Goal: Find contact information: Obtain details needed to contact an individual or organization

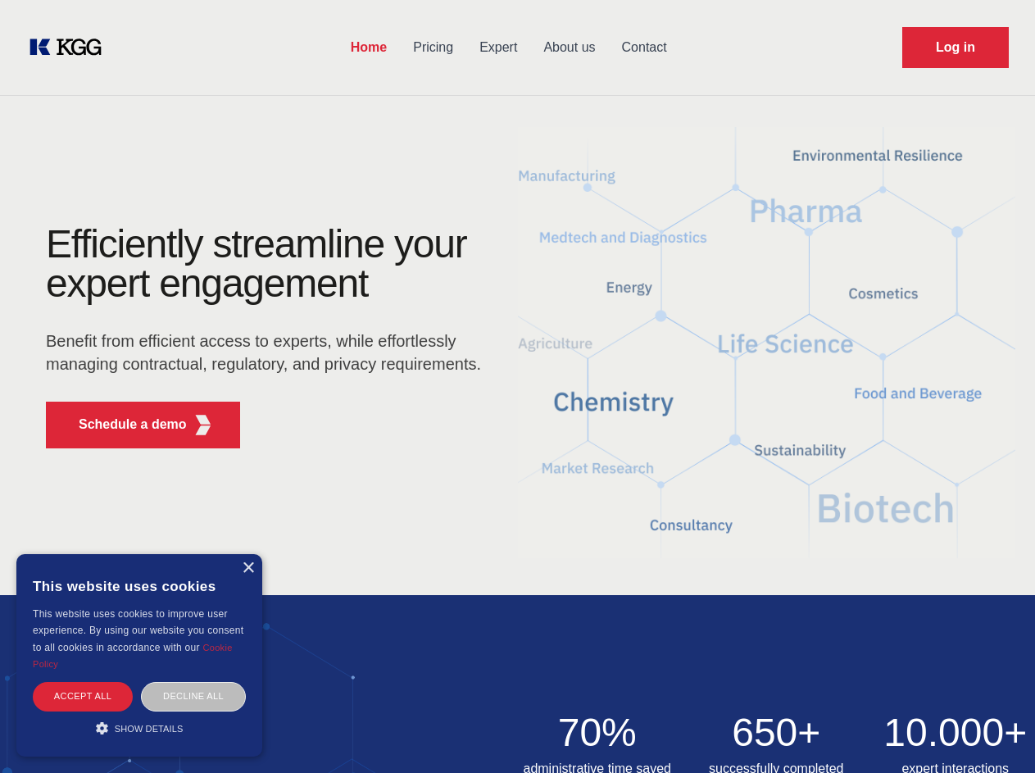
click at [517, 386] on div "Efficiently streamline your expert engagement Benefit from efficient access to …" at bounding box center [269, 343] width 498 height 237
click at [123, 425] on p "Schedule a demo" at bounding box center [133, 425] width 108 height 20
click at [248, 568] on div "× This website uses cookies This website uses cookies to improve user experienc…" at bounding box center [139, 655] width 246 height 202
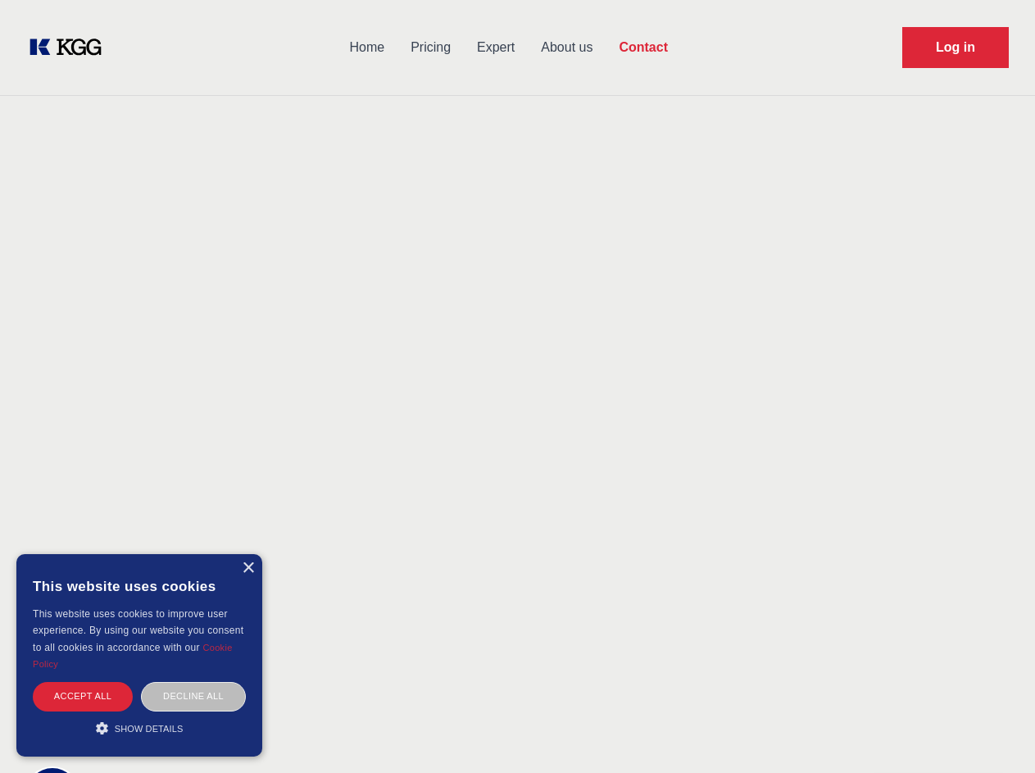
click at [83, 696] on div "Accept all" at bounding box center [83, 696] width 100 height 29
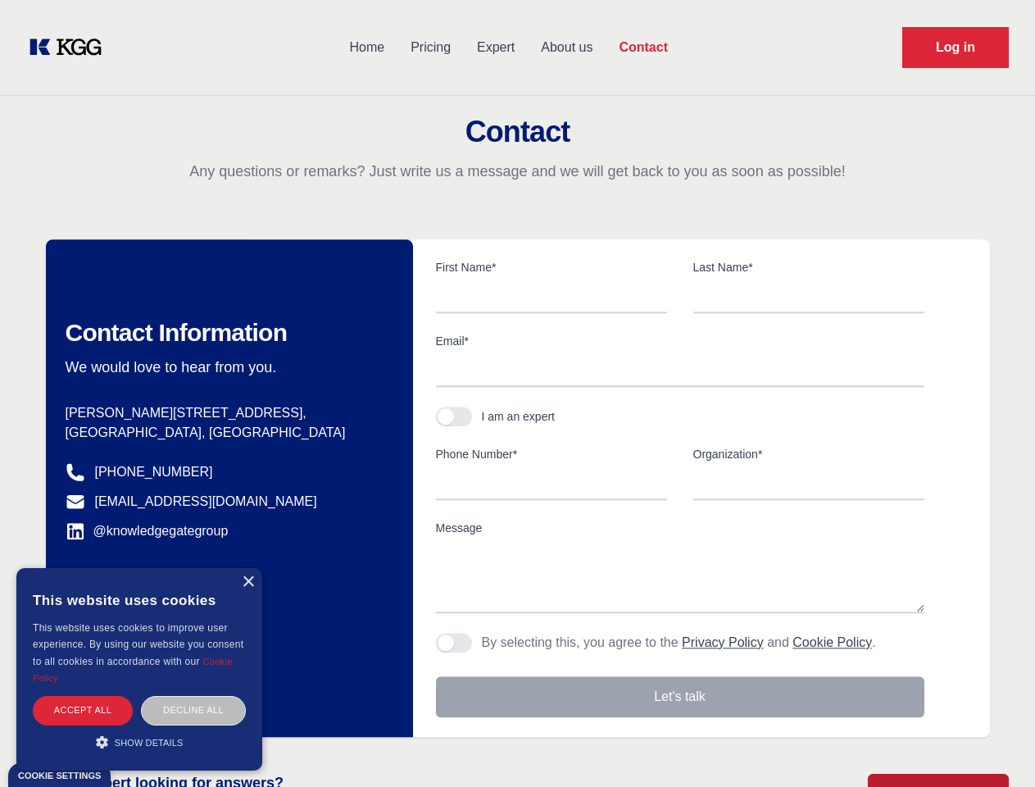
click at [193, 696] on div "Contact Information We would love to hear from you. Postal address [PERSON_NAME…" at bounding box center [229, 488] width 367 height 498
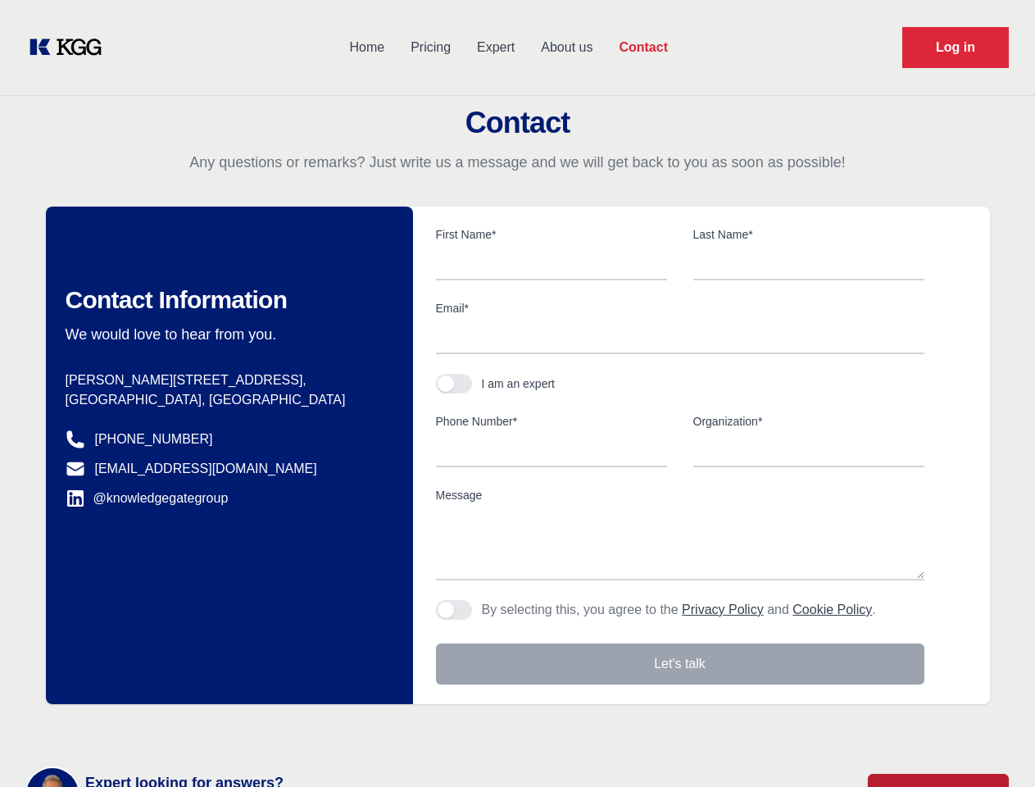
click at [139, 728] on main "Contact Any questions or remarks? Just write us a message and we will get back …" at bounding box center [517, 426] width 1035 height 853
